Goal: Check status: Check status

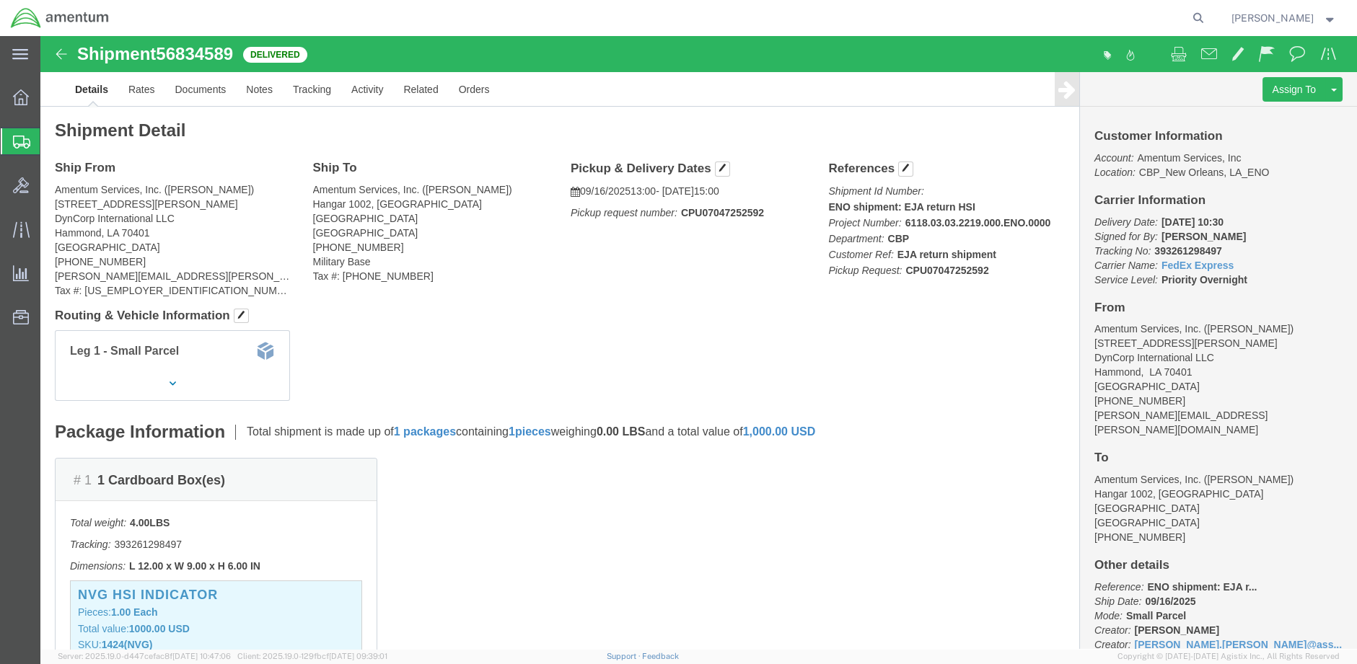
click at [27, 13] on img at bounding box center [60, 18] width 100 height 22
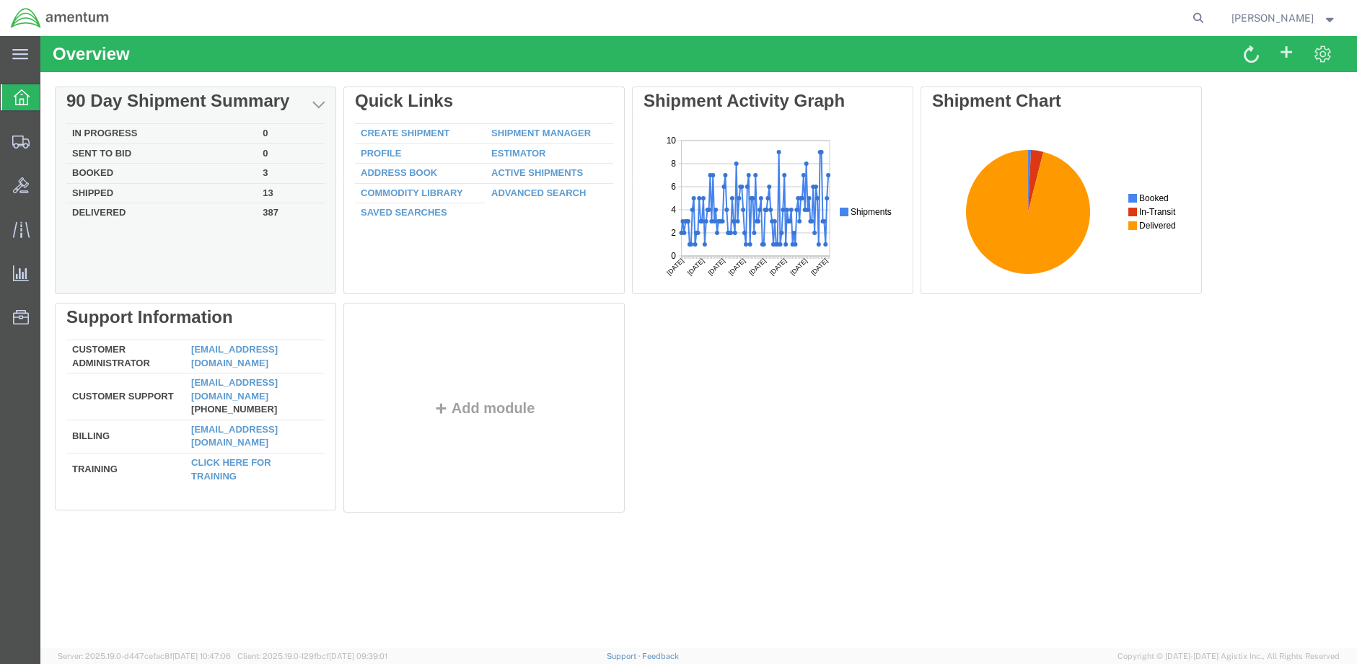
click at [97, 189] on td "Shipped" at bounding box center [161, 193] width 190 height 20
click at [40, 36] on div at bounding box center [40, 36] width 0 height 0
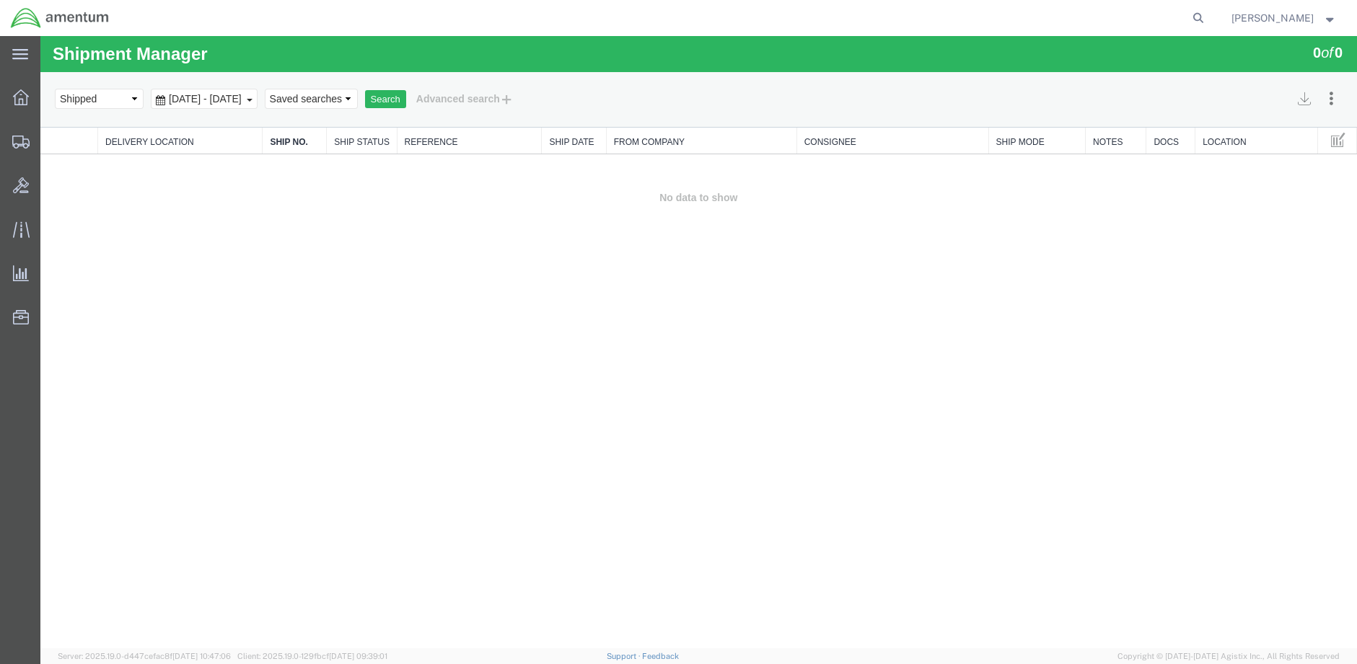
drag, startPoint x: 354, startPoint y: 21, endPoint x: 361, endPoint y: 35, distance: 15.8
click at [354, 21] on div at bounding box center [665, 18] width 1090 height 36
click at [406, 98] on button "Search" at bounding box center [385, 99] width 41 height 19
